Goal: Information Seeking & Learning: Learn about a topic

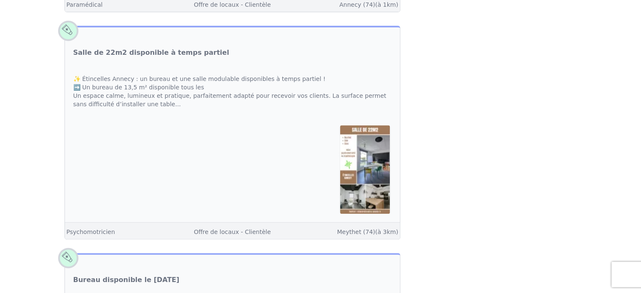
scroll to position [337, 0]
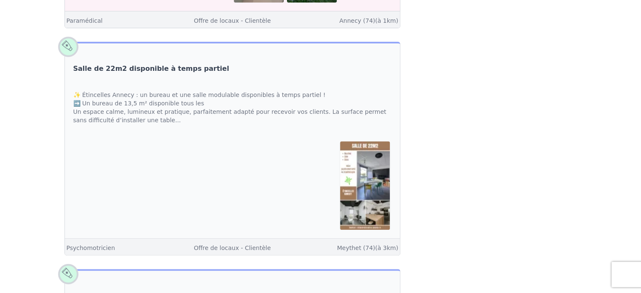
click at [153, 64] on link "Salle de 22m2 disponible à temps partiel" at bounding box center [151, 69] width 156 height 10
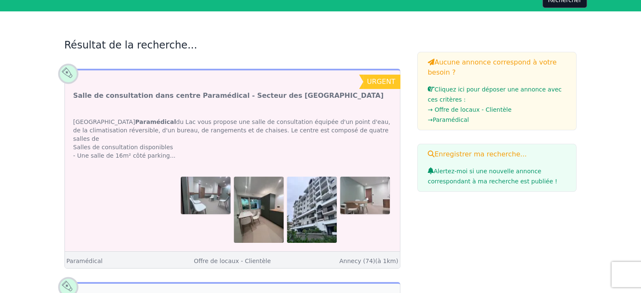
scroll to position [337, 0]
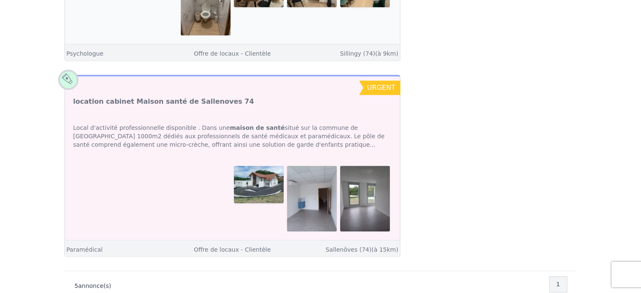
scroll to position [969, 0]
